Goal: Task Accomplishment & Management: Manage account settings

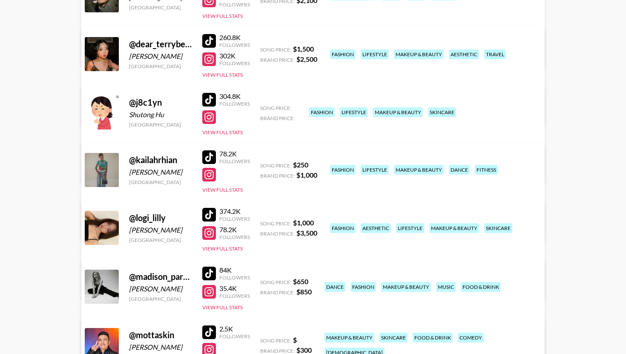
scroll to position [147, 0]
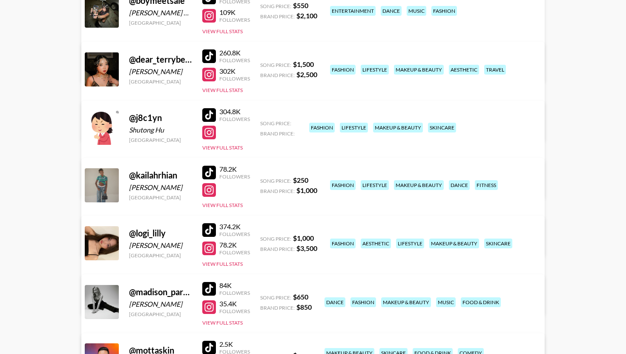
click at [208, 113] on div at bounding box center [209, 115] width 14 height 14
click at [208, 136] on div at bounding box center [209, 133] width 14 height 14
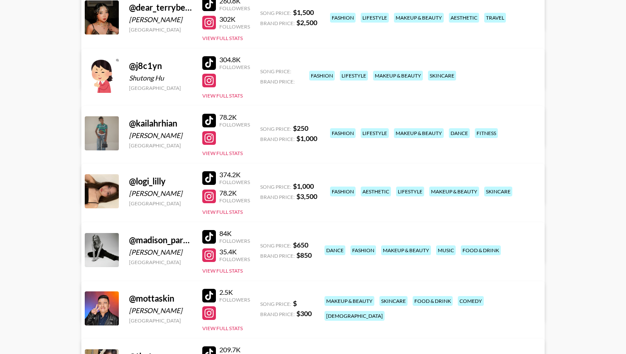
scroll to position [297, 0]
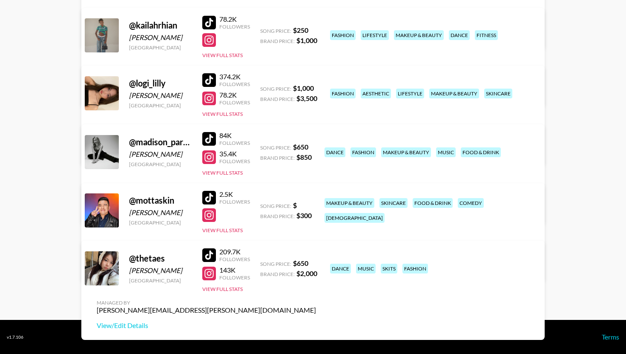
click at [214, 193] on div at bounding box center [209, 198] width 14 height 14
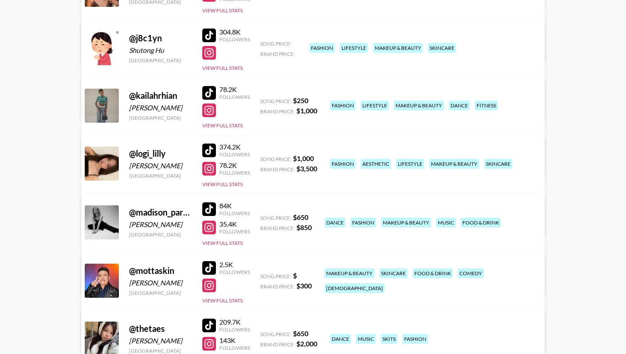
scroll to position [186, 0]
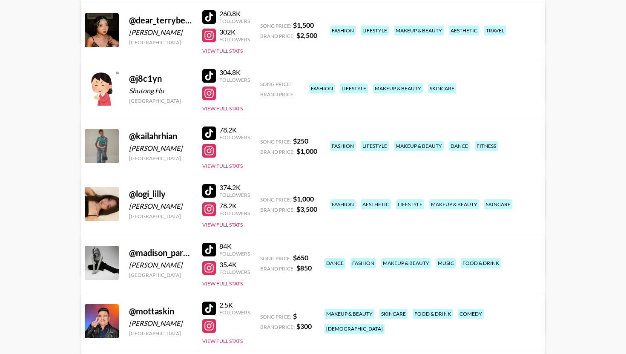
click at [210, 79] on div at bounding box center [209, 76] width 14 height 14
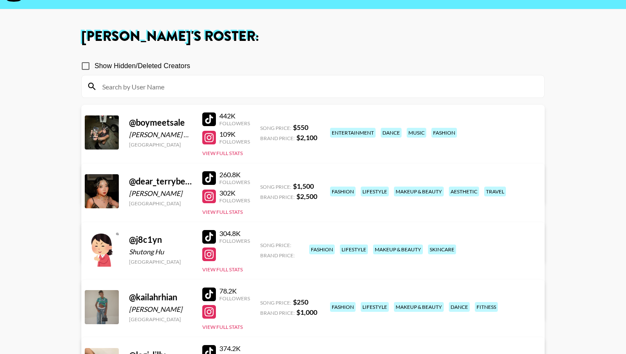
scroll to position [12, 0]
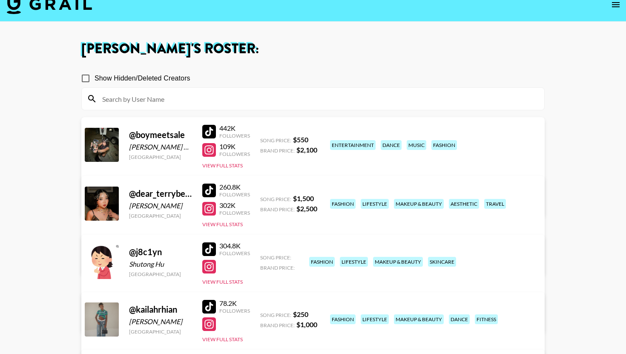
click at [231, 220] on div "260.8K Followers 302K Followers View Full Stats" at bounding box center [226, 203] width 48 height 49
click at [231, 225] on button "View Full Stats" at bounding box center [222, 224] width 40 height 6
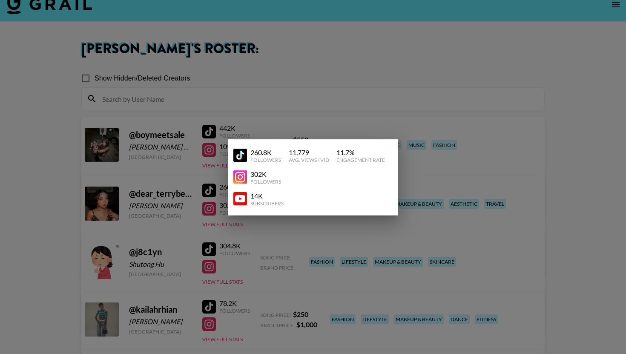
click at [243, 198] on img at bounding box center [241, 199] width 14 height 14
click at [290, 97] on div at bounding box center [313, 177] width 626 height 354
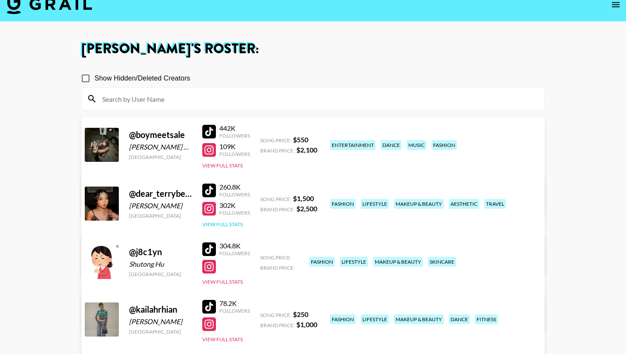
scroll to position [33, 0]
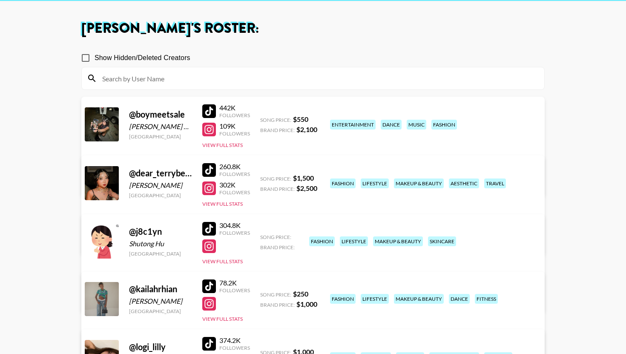
click at [211, 231] on div at bounding box center [209, 229] width 14 height 14
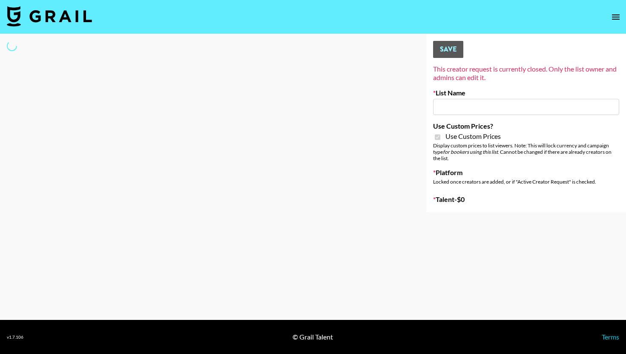
type input "[PERSON_NAME] Make-Up AI Assistant"
checkbox input "true"
select select "Brand"
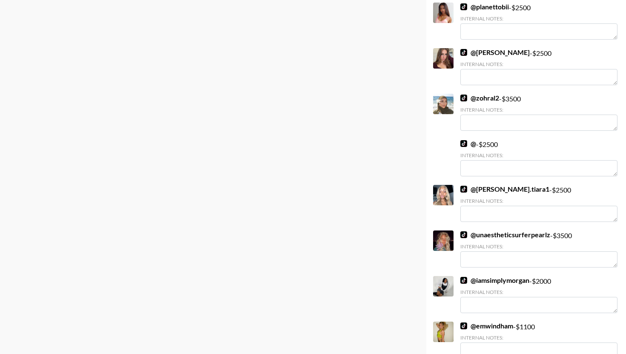
scroll to position [3602, 0]
